Goal: Find specific page/section: Find specific page/section

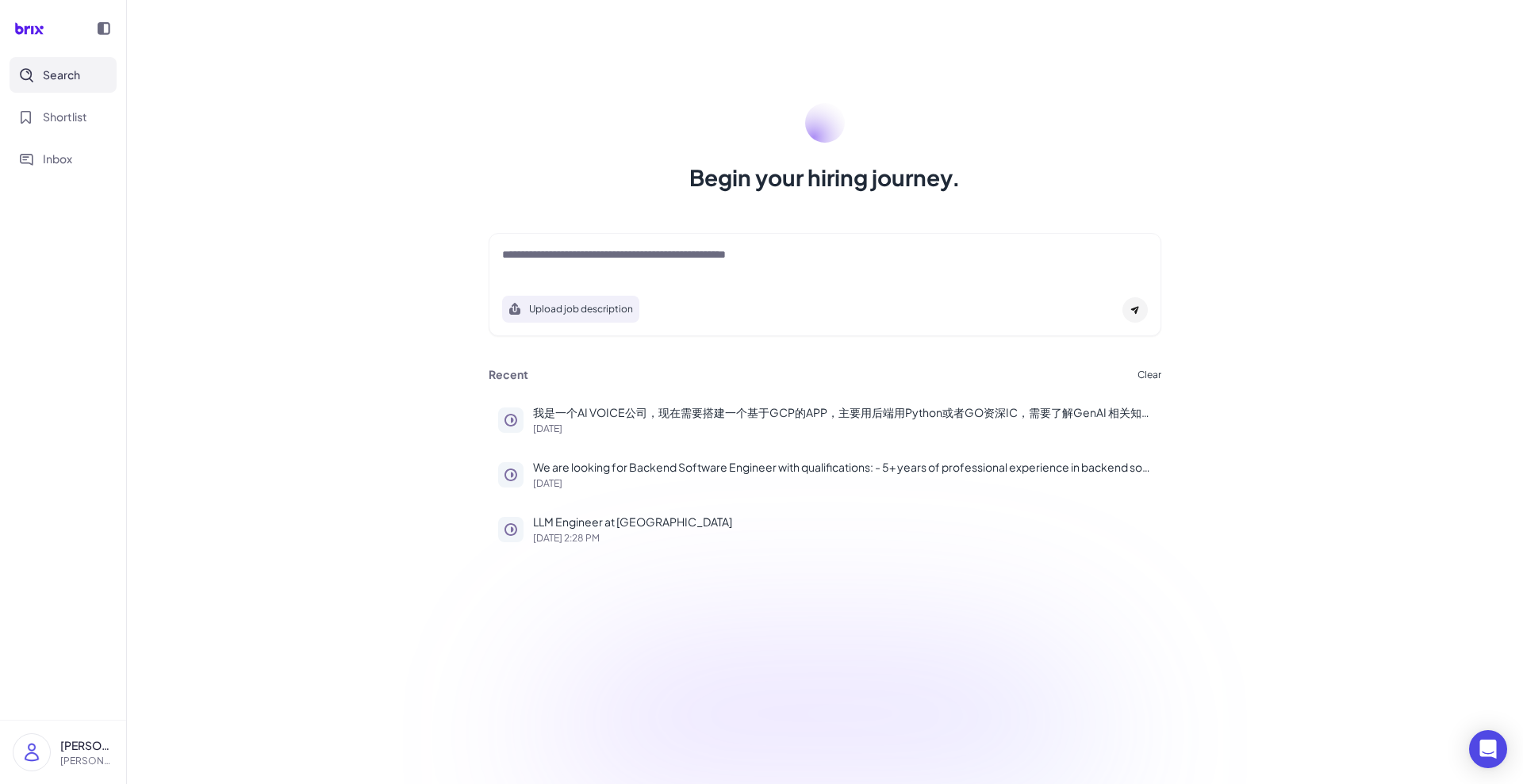
drag, startPoint x: 807, startPoint y: 639, endPoint x: 686, endPoint y: 499, distance: 185.0
click at [809, 639] on div "Begin your hiring journey. Upload job description Job Titles Location Years of …" at bounding box center [825, 392] width 1396 height 784
click at [29, 28] on icon at bounding box center [29, 28] width 46 height 32
click at [39, 69] on button "Search" at bounding box center [62, 75] width 107 height 36
click at [53, 111] on span "Shortlist" at bounding box center [65, 117] width 45 height 16
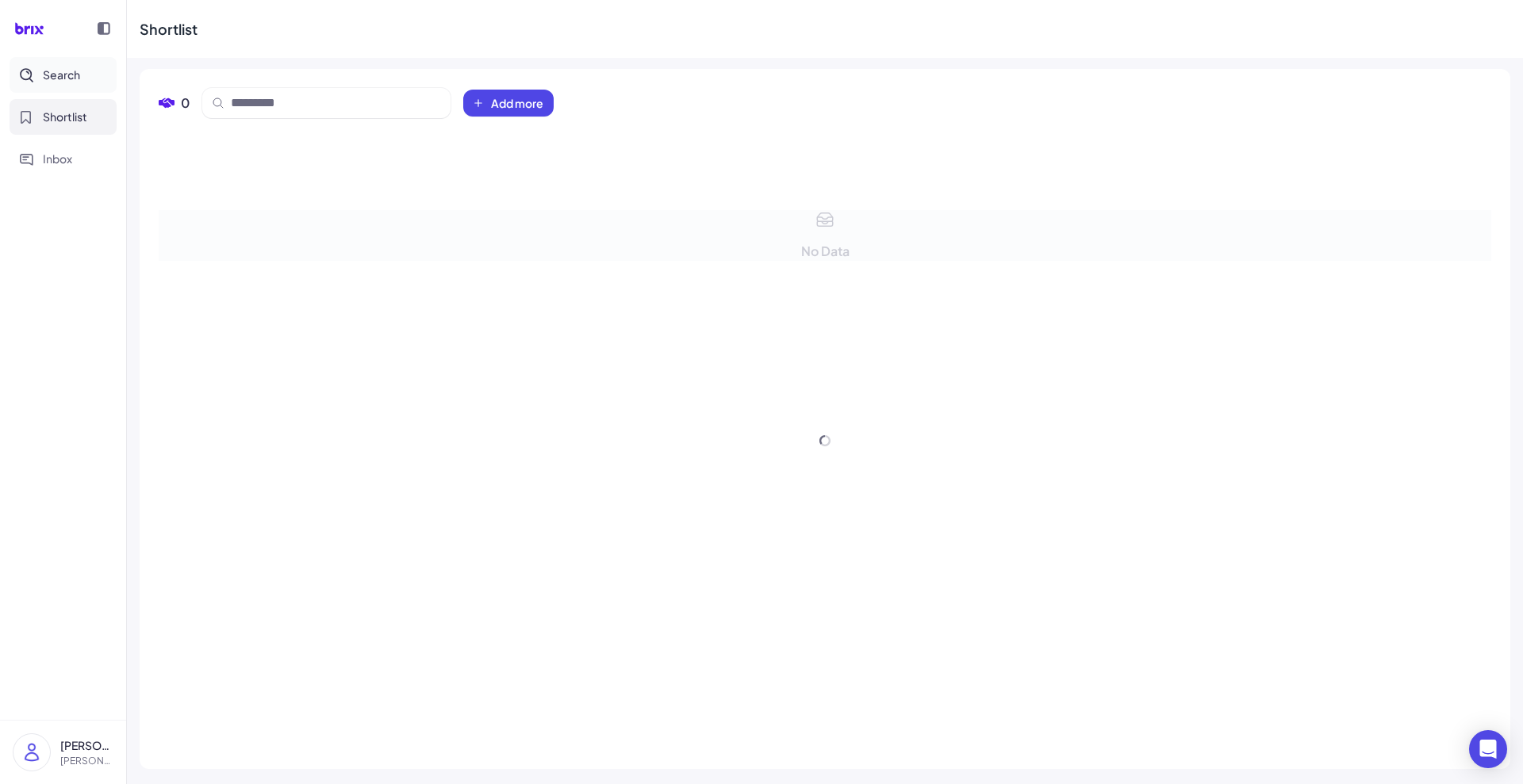
click at [58, 78] on span "Search" at bounding box center [61, 75] width 37 height 16
